Goal: Contribute content

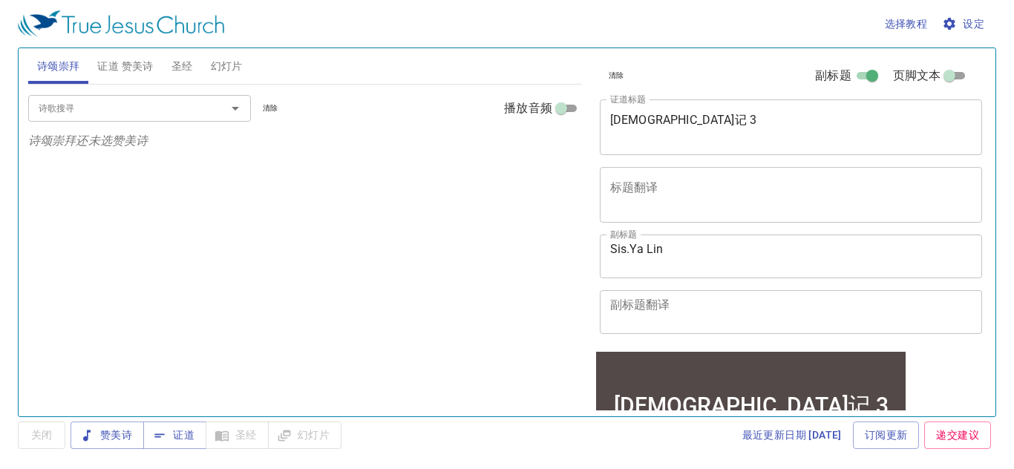
click at [705, 126] on textarea "[DEMOGRAPHIC_DATA]记 3" at bounding box center [791, 127] width 362 height 28
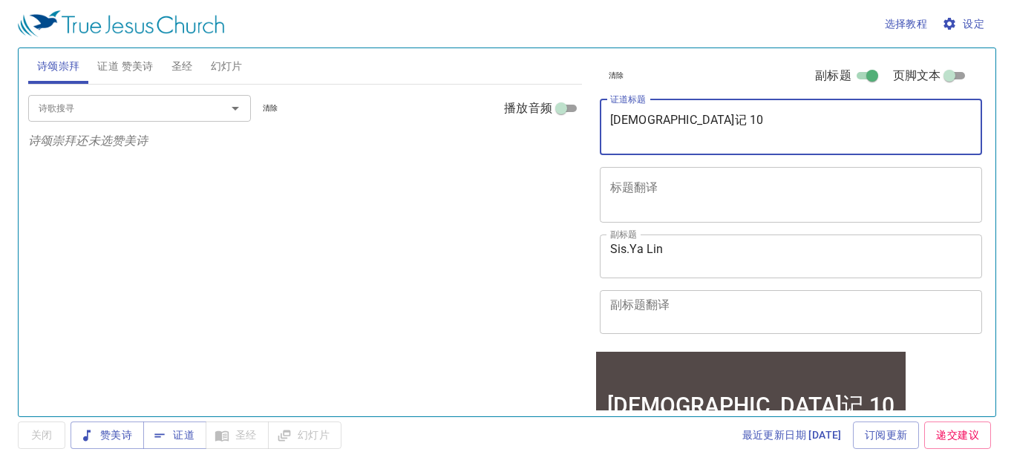
type textarea "[DEMOGRAPHIC_DATA]记 10"
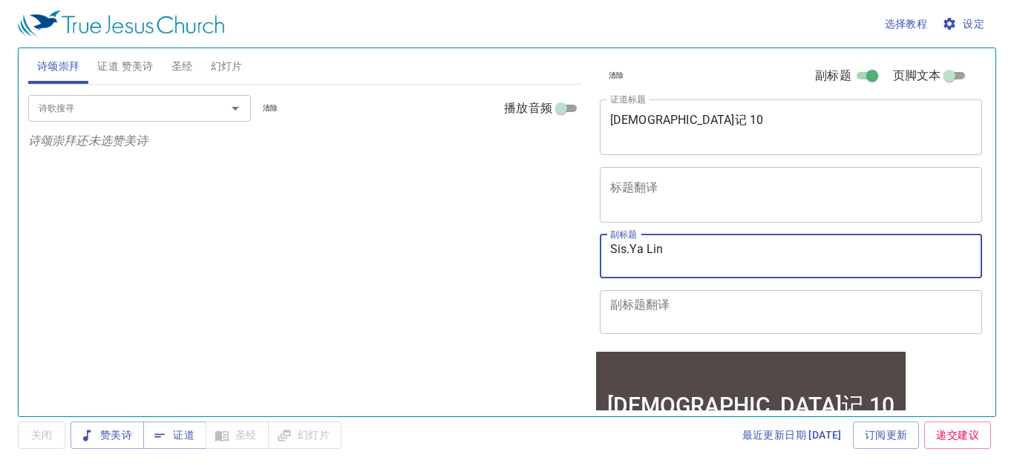
drag, startPoint x: 717, startPoint y: 255, endPoint x: 627, endPoint y: 246, distance: 90.3
click at [627, 246] on textarea "Sis.Ya Lin" at bounding box center [791, 256] width 362 height 28
type textarea "Sis Lydia"
click at [192, 439] on span "证道" at bounding box center [174, 435] width 39 height 19
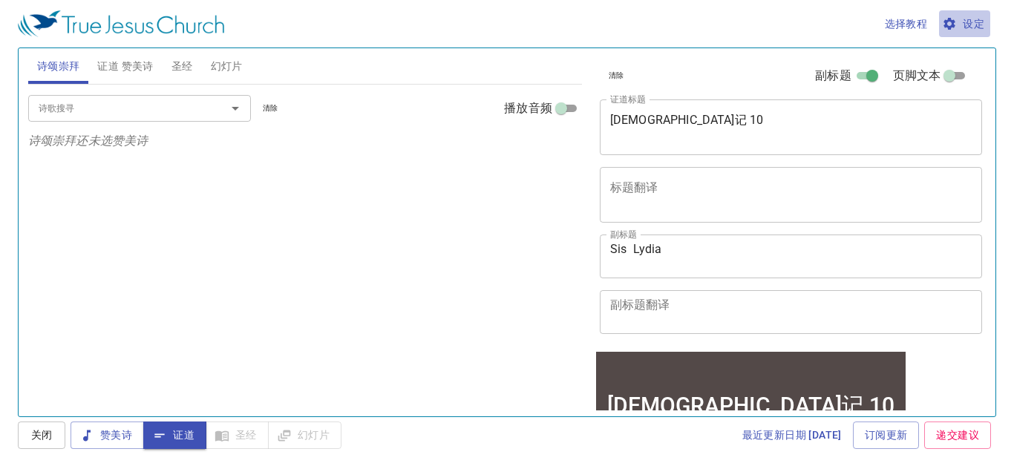
click at [968, 26] on span "设定" at bounding box center [964, 24] width 39 height 19
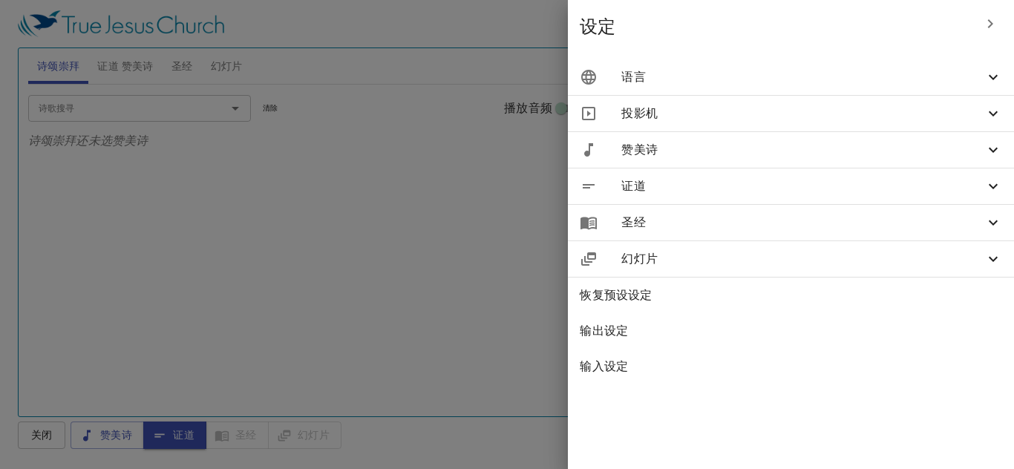
click at [737, 67] on div "语言" at bounding box center [791, 77] width 446 height 36
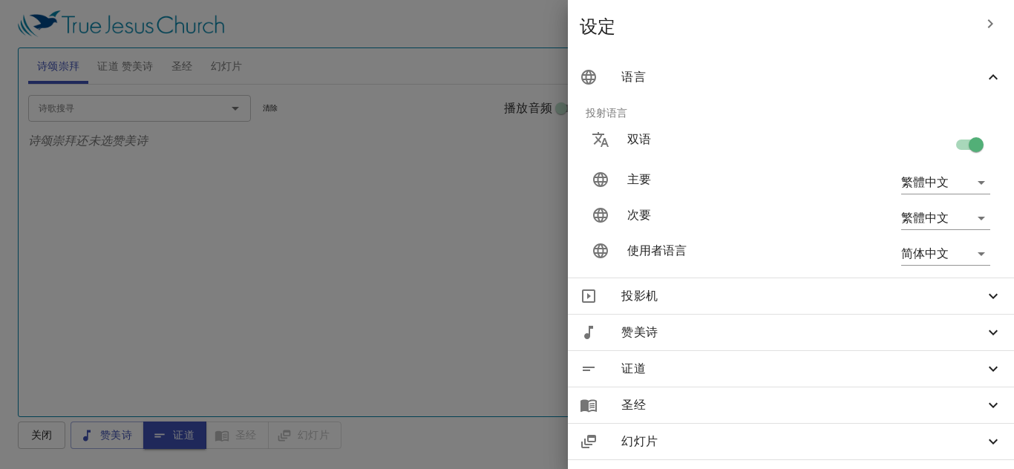
click at [953, 145] on input "checkbox" at bounding box center [976, 148] width 85 height 28
checkbox input "false"
click at [984, 30] on icon "button" at bounding box center [991, 24] width 18 height 18
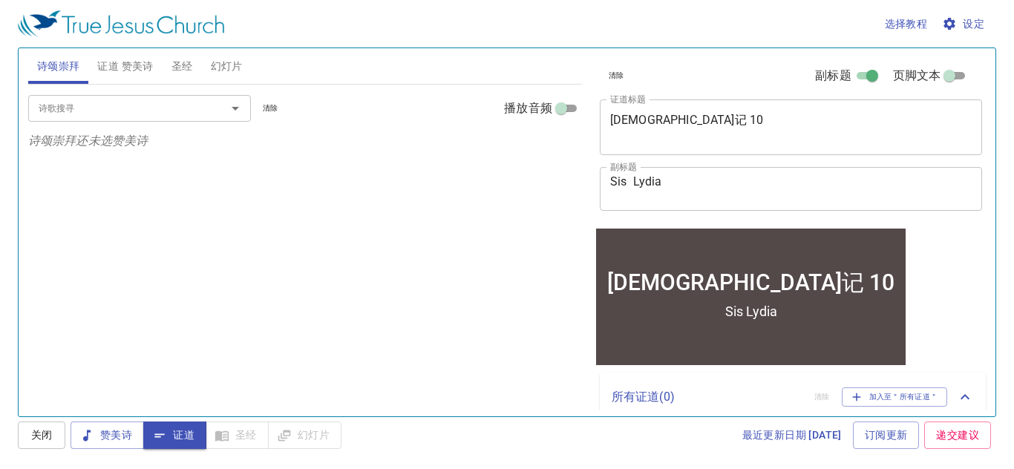
click at [183, 66] on span "圣经" at bounding box center [183, 66] width 22 height 19
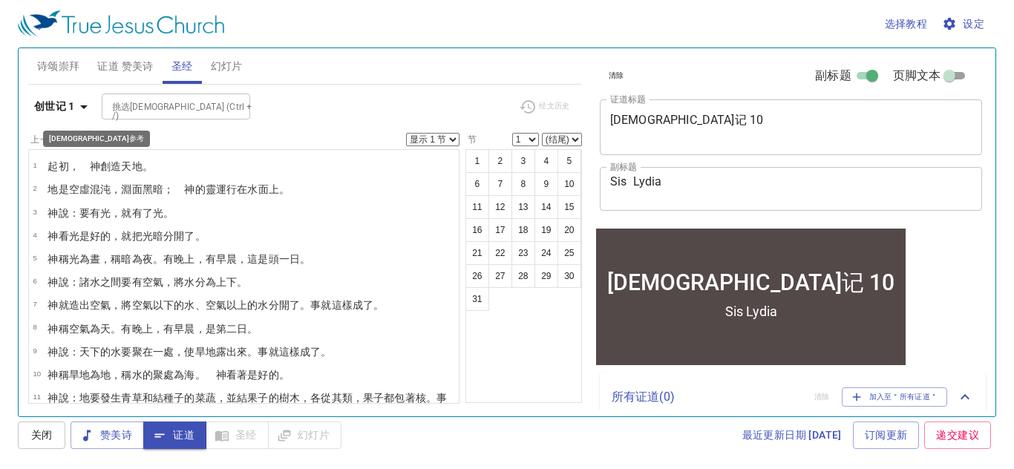
click at [85, 104] on icon "button" at bounding box center [84, 107] width 18 height 18
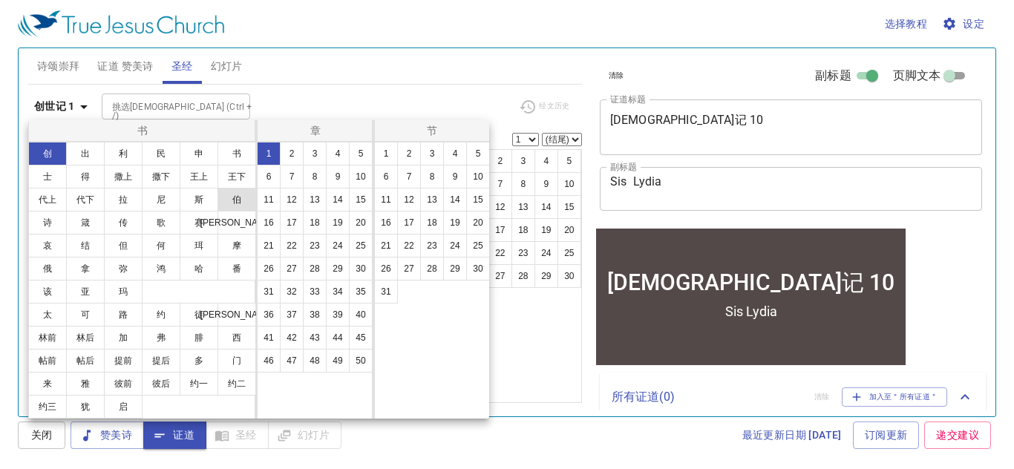
click at [222, 198] on button "伯" at bounding box center [237, 200] width 39 height 24
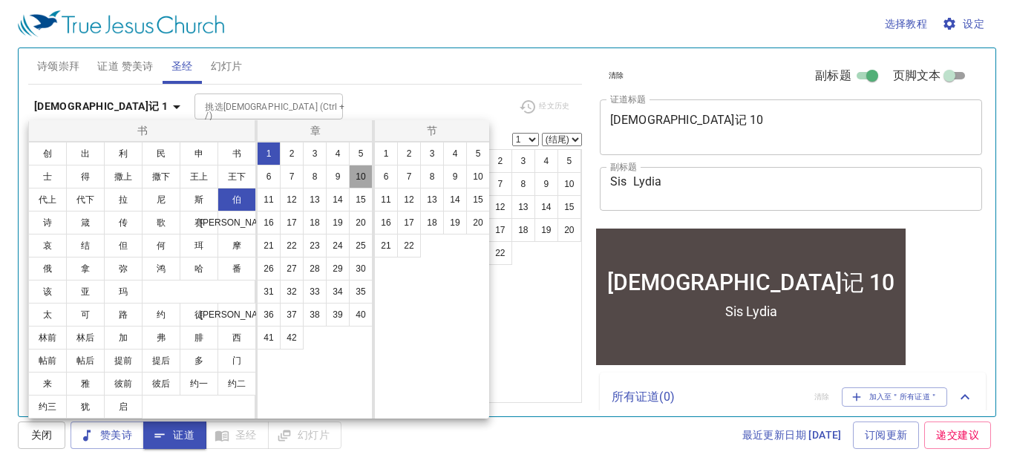
click at [359, 180] on button "10" at bounding box center [361, 177] width 24 height 24
click at [385, 151] on button "1" at bounding box center [386, 154] width 24 height 24
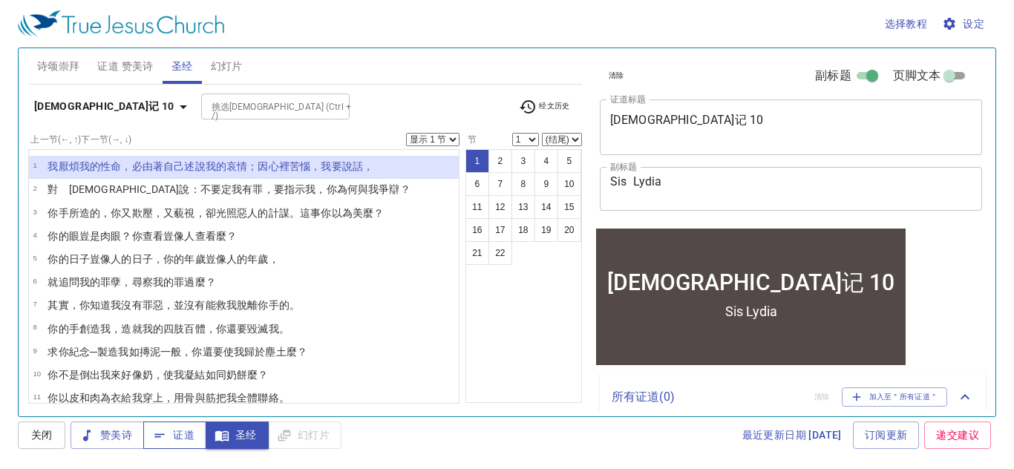
click at [162, 433] on icon "button" at bounding box center [159, 435] width 15 height 15
